Goal: Transaction & Acquisition: Purchase product/service

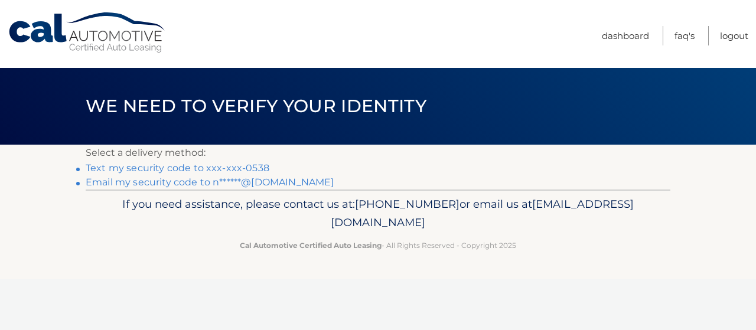
click at [217, 173] on link "Text my security code to xxx-xxx-0538" at bounding box center [178, 167] width 184 height 11
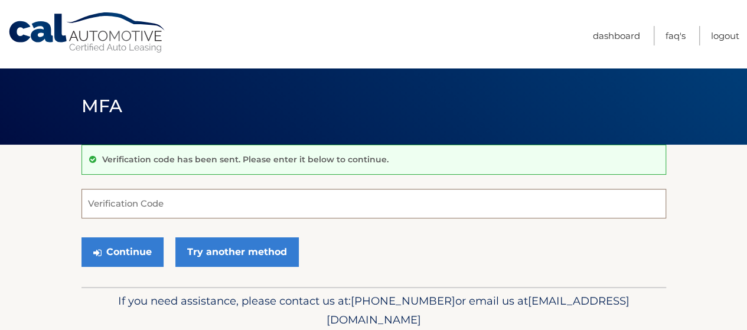
click at [532, 213] on input "Verification Code" at bounding box center [374, 204] width 585 height 30
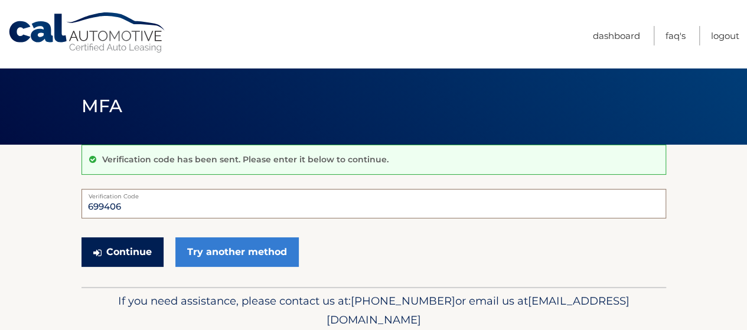
type input "699406"
click at [125, 249] on button "Continue" at bounding box center [123, 252] width 82 height 30
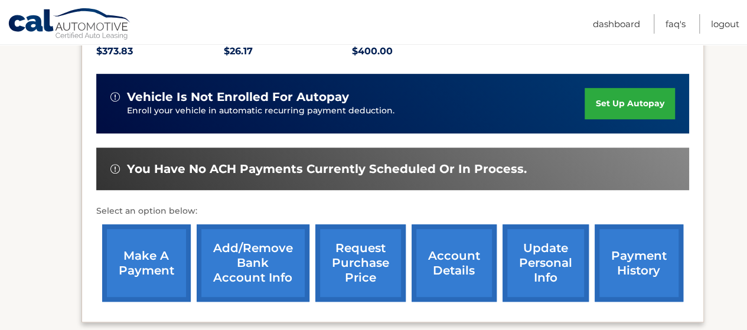
scroll to position [295, 0]
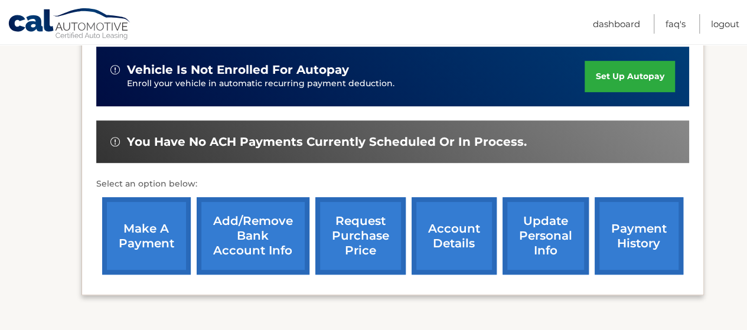
click at [137, 239] on link "make a payment" at bounding box center [146, 235] width 89 height 77
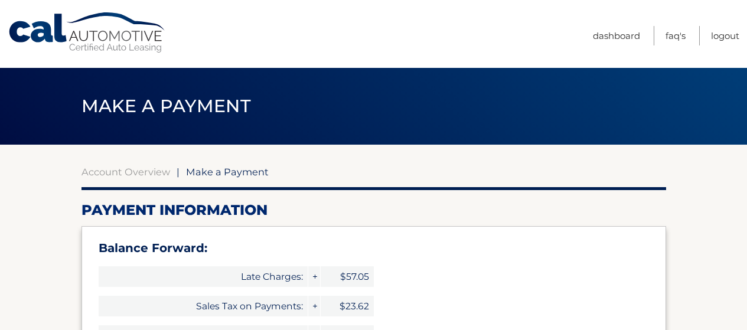
select select "ZDk2ZTNlNDUtOTI3ZC00MmIzLTg0MWYtZDE5MjE0ZDdhYzQx"
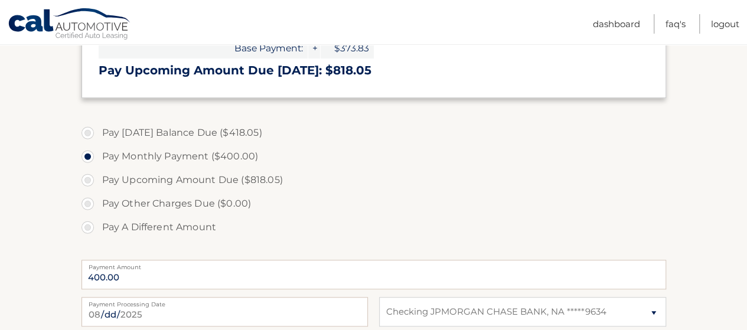
scroll to position [413, 0]
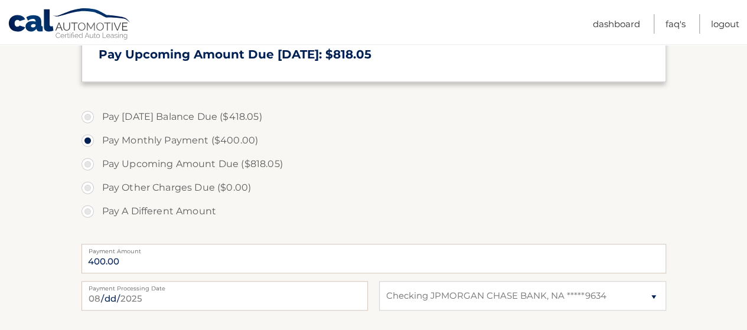
click at [87, 116] on label "Pay Today's Balance Due ($418.05)" at bounding box center [374, 117] width 585 height 24
click at [87, 116] on input "Pay Today's Balance Due ($418.05)" at bounding box center [92, 114] width 12 height 19
radio input "true"
type input "418.05"
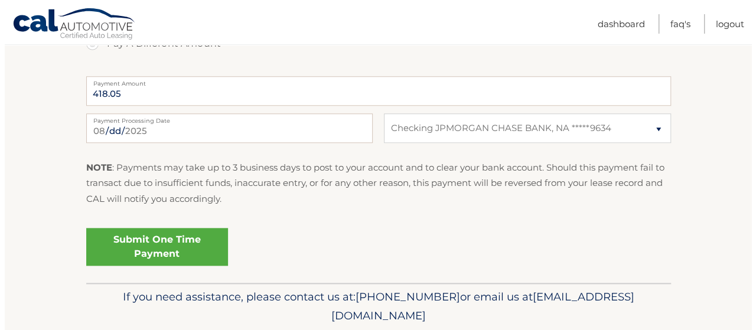
scroll to position [591, 0]
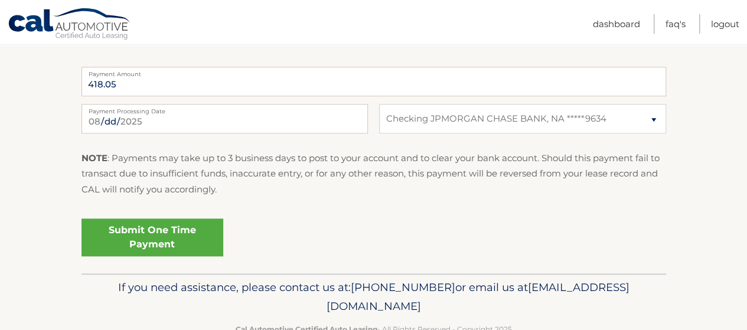
click at [179, 230] on link "Submit One Time Payment" at bounding box center [153, 238] width 142 height 38
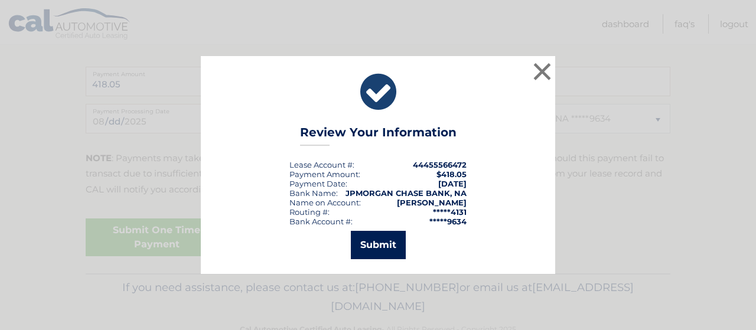
click at [375, 246] on button "Submit" at bounding box center [378, 245] width 55 height 28
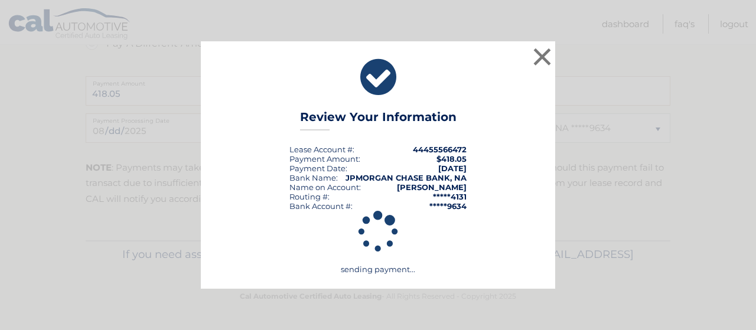
scroll to position [580, 0]
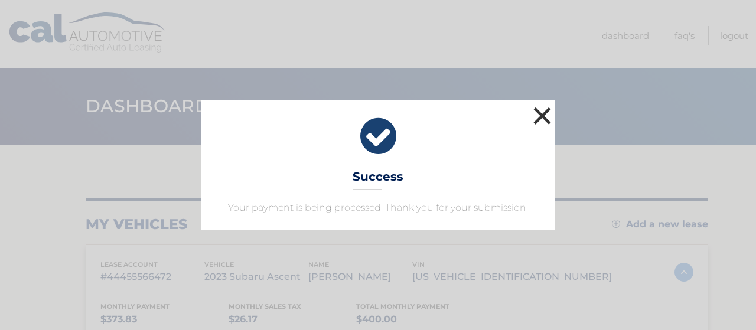
click at [539, 119] on button "×" at bounding box center [542, 116] width 24 height 24
